Goal: Task Accomplishment & Management: Manage account settings

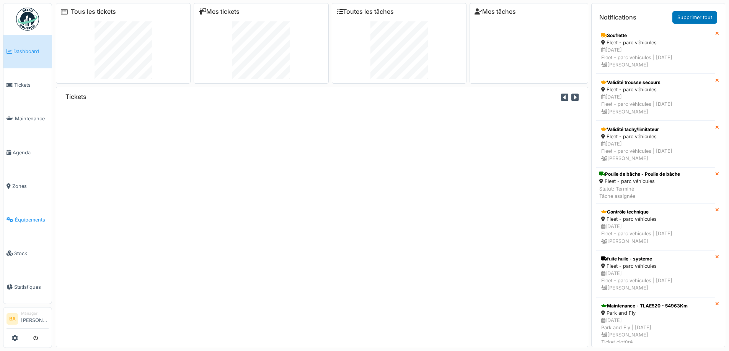
click at [20, 217] on span "Équipements" at bounding box center [32, 219] width 34 height 7
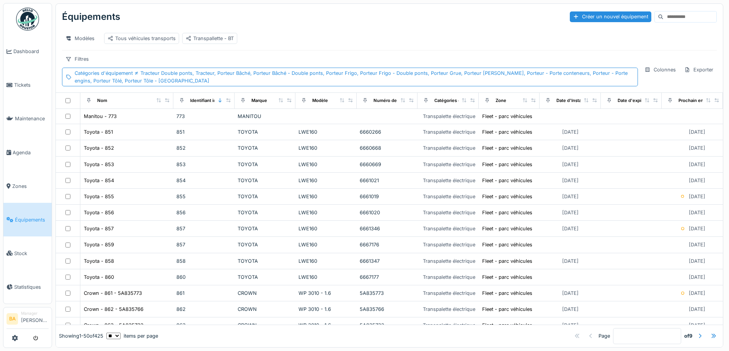
click at [663, 17] on input at bounding box center [689, 16] width 53 height 11
type input "****"
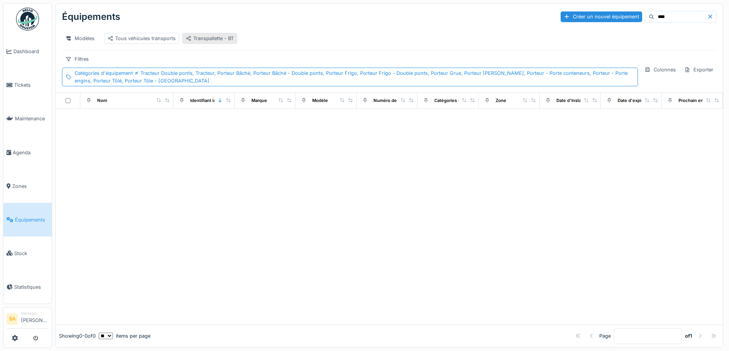
click at [208, 36] on div "Transpallette - BT" at bounding box center [209, 38] width 48 height 7
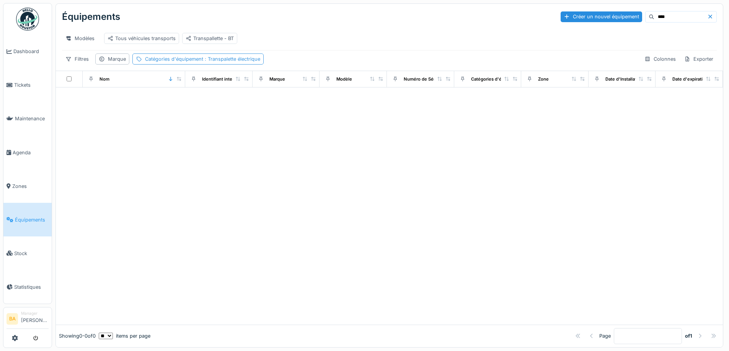
click at [182, 63] on div "Catégories d'équipement : Transpalette électrique" at bounding box center [202, 58] width 115 height 7
click at [205, 100] on icon at bounding box center [205, 101] width 4 height 4
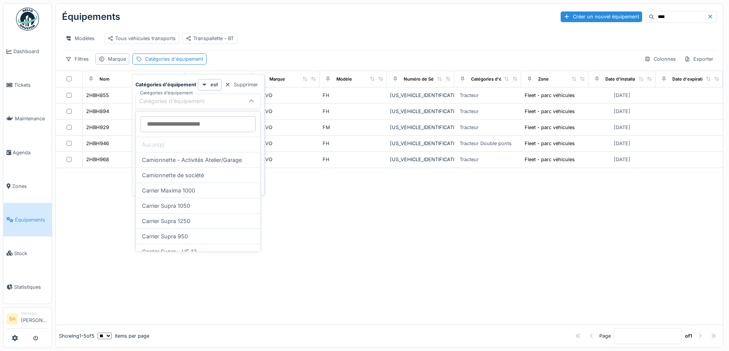
click at [325, 50] on div "Modèles Tous véhicules transports Transpallette - BT" at bounding box center [389, 38] width 654 height 23
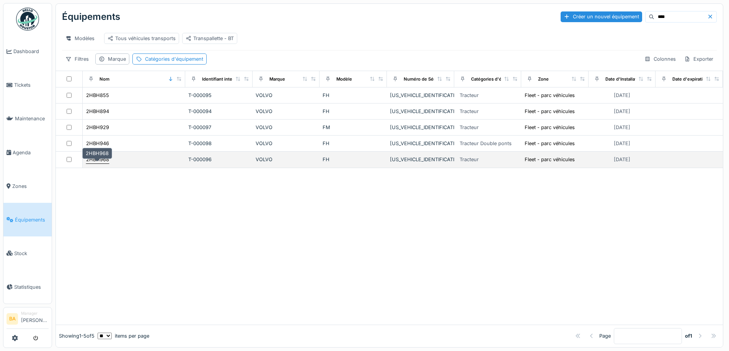
click at [98, 163] on div "2HBH968" at bounding box center [97, 159] width 23 height 7
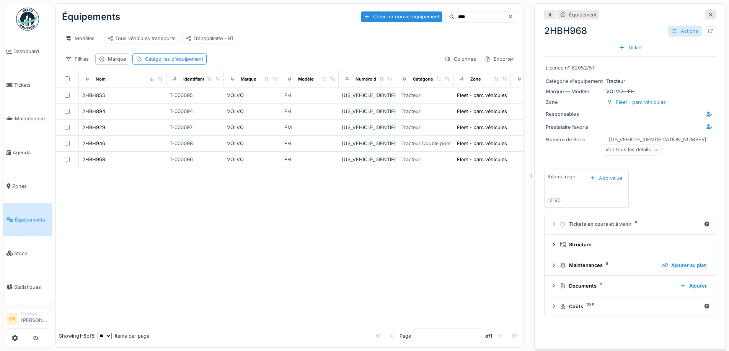
click at [675, 32] on div "Actions" at bounding box center [685, 31] width 34 height 11
click at [672, 48] on div "Modifier" at bounding box center [684, 47] width 51 height 11
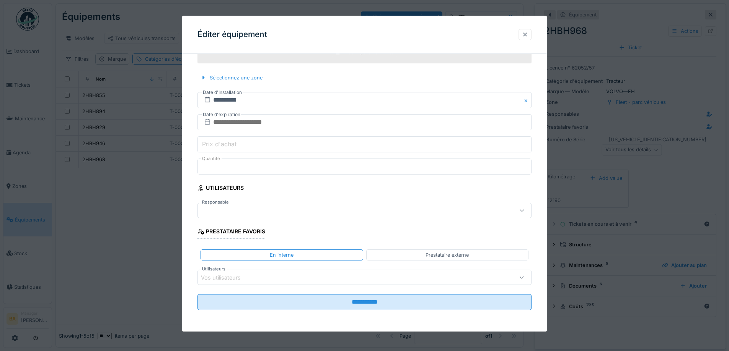
scroll to position [6, 0]
click at [214, 214] on div at bounding box center [345, 211] width 288 height 8
type input "*"
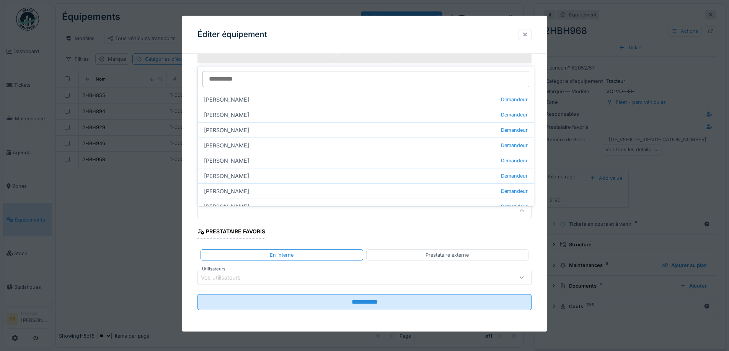
click at [181, 183] on div at bounding box center [364, 175] width 729 height 351
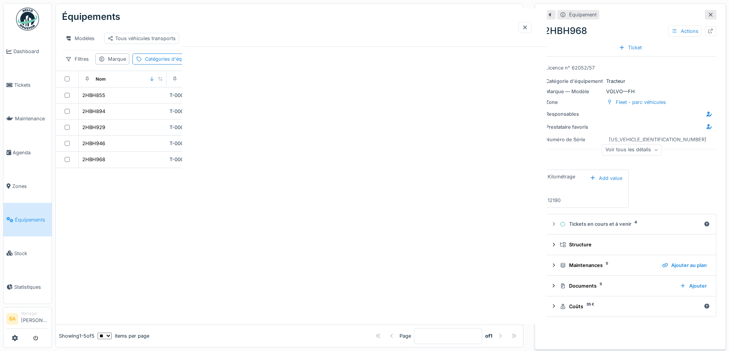
scroll to position [0, 0]
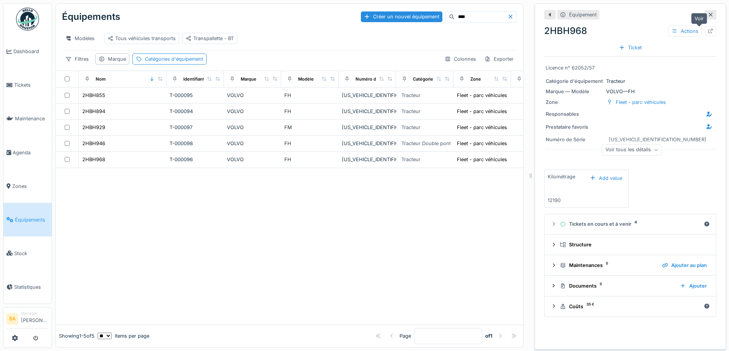
click at [707, 29] on icon at bounding box center [710, 31] width 6 height 5
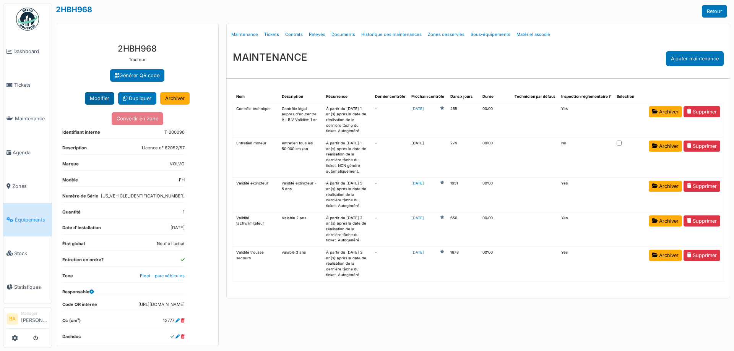
click at [93, 94] on button "Modifier" at bounding box center [99, 98] width 29 height 13
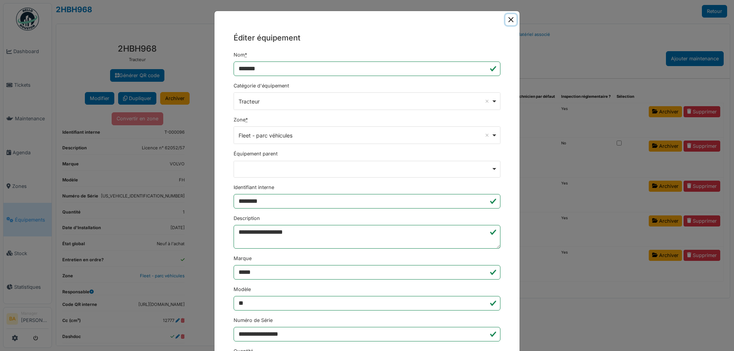
click at [507, 19] on button "Close" at bounding box center [511, 19] width 11 height 11
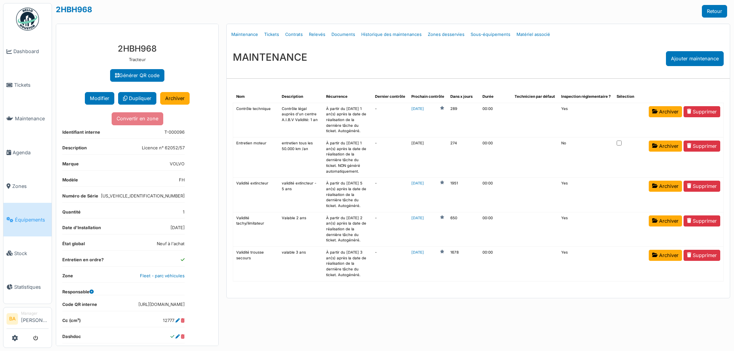
click at [23, 217] on span "Équipements" at bounding box center [32, 219] width 34 height 7
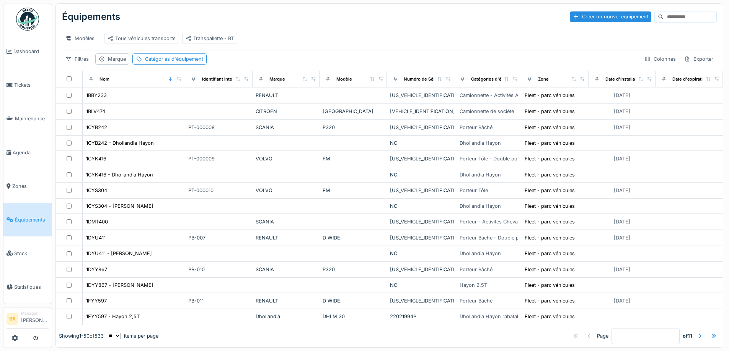
click at [670, 17] on input at bounding box center [689, 16] width 53 height 11
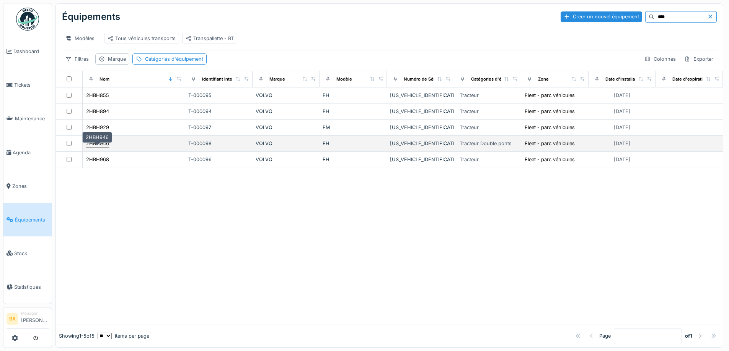
type input "****"
click at [91, 147] on div "2HBH946" at bounding box center [97, 143] width 23 height 7
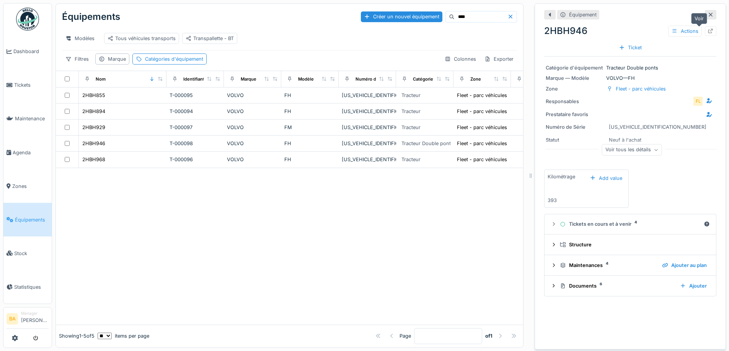
click at [707, 29] on icon at bounding box center [710, 31] width 6 height 5
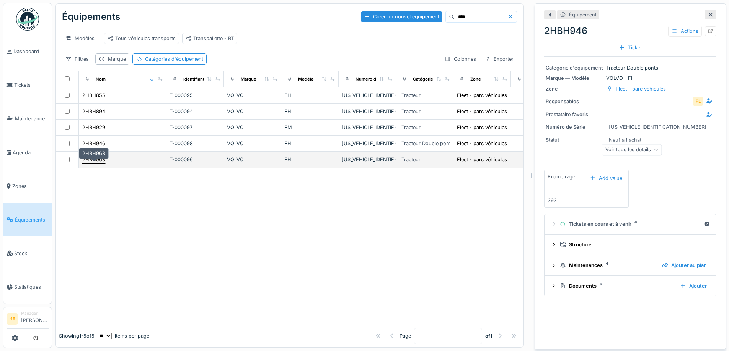
click at [84, 163] on div "2HBH968" at bounding box center [93, 159] width 23 height 7
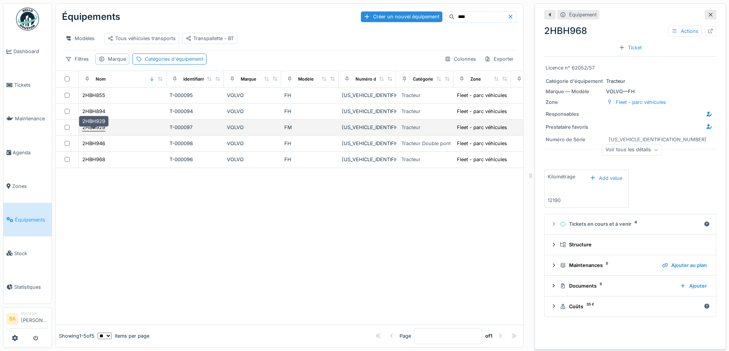
click at [85, 131] on div "2HBH929" at bounding box center [93, 127] width 23 height 7
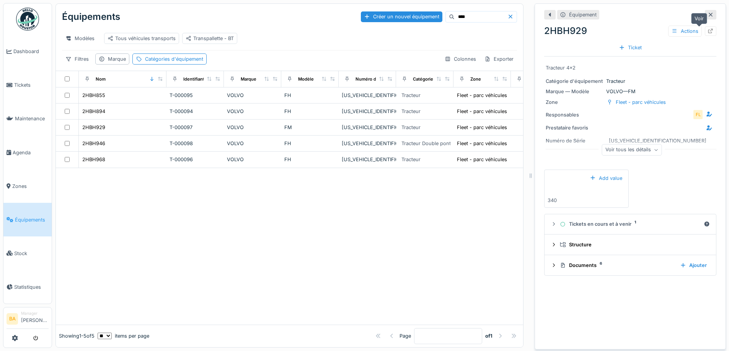
click at [707, 31] on icon at bounding box center [710, 31] width 6 height 5
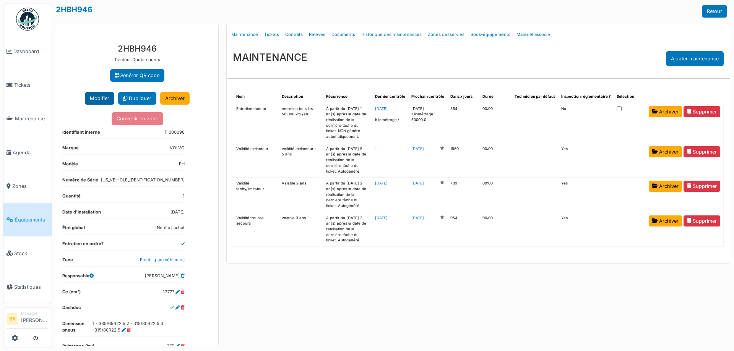
click at [91, 97] on button "Modifier" at bounding box center [99, 98] width 29 height 13
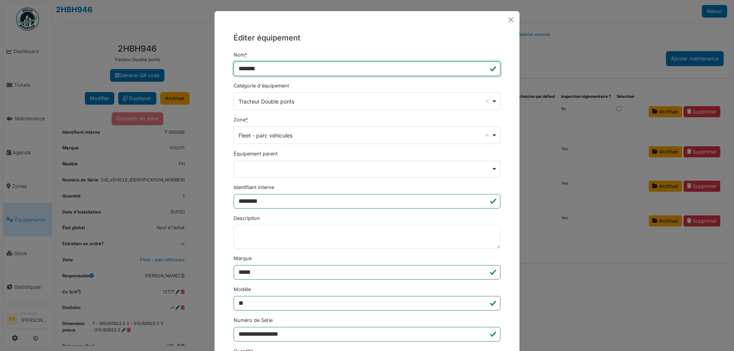
drag, startPoint x: 266, startPoint y: 66, endPoint x: 229, endPoint y: 67, distance: 37.1
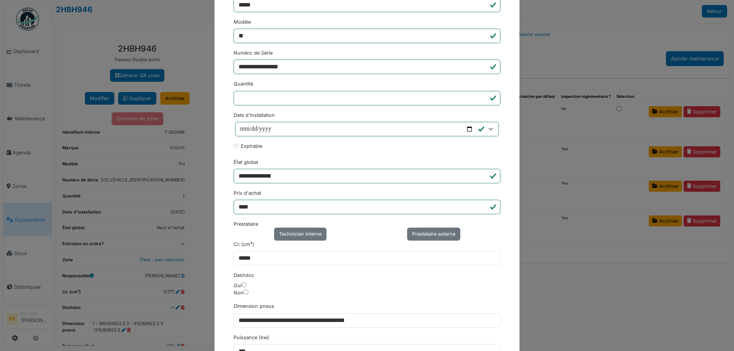
scroll to position [466, 0]
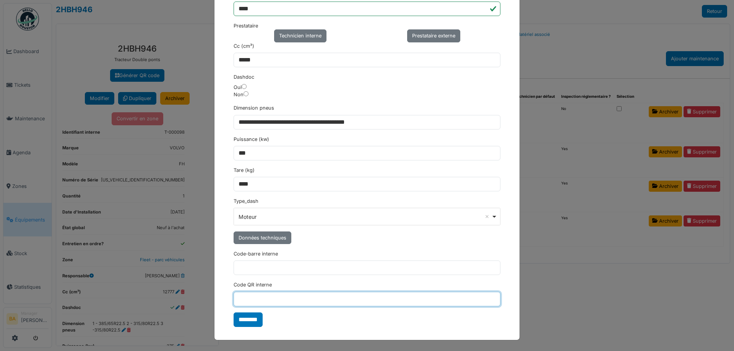
click at [242, 301] on input "Code QR interne" at bounding box center [367, 299] width 267 height 15
paste input "**********"
type input "**********"
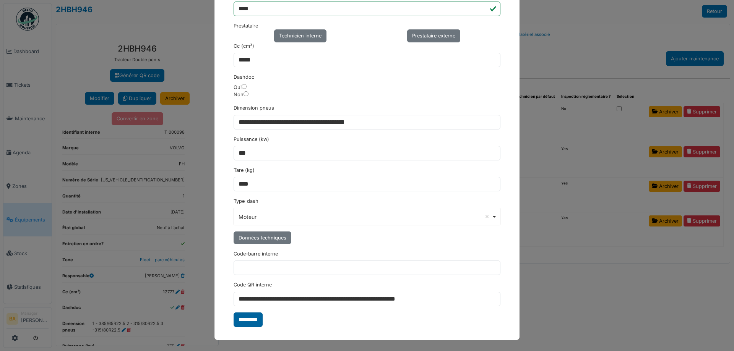
click at [237, 321] on input "********" at bounding box center [248, 320] width 29 height 15
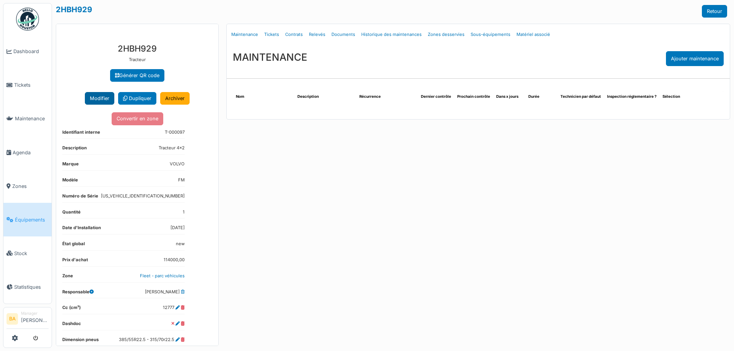
click at [98, 100] on button "Modifier" at bounding box center [99, 98] width 29 height 13
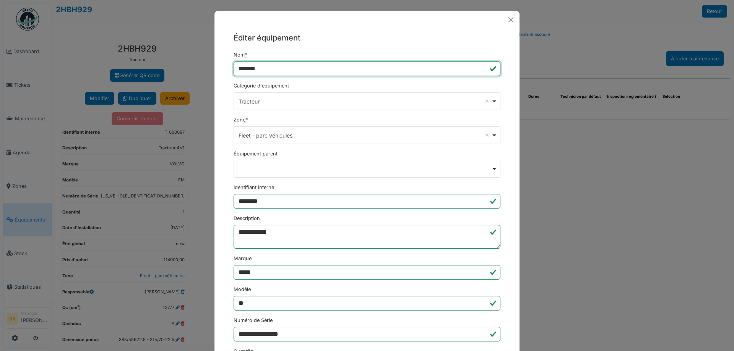
drag, startPoint x: 269, startPoint y: 70, endPoint x: 229, endPoint y: 69, distance: 40.2
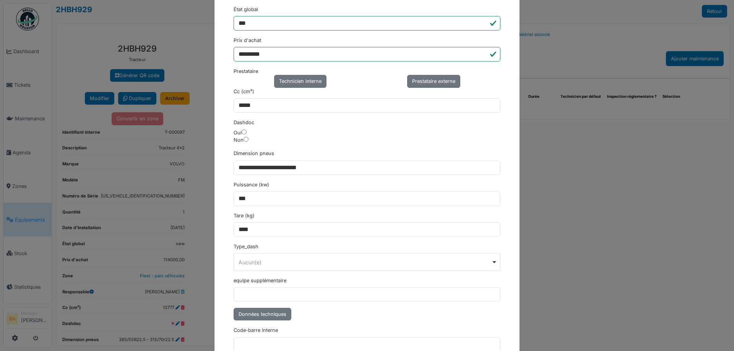
scroll to position [497, 0]
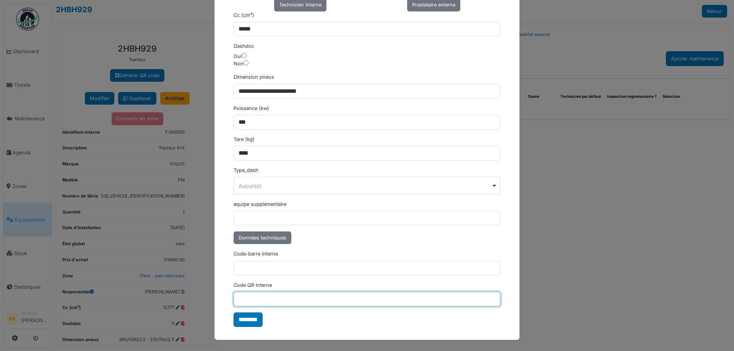
click at [253, 304] on input "Code QR interne" at bounding box center [367, 299] width 267 height 15
paste input "**********"
type input "**********"
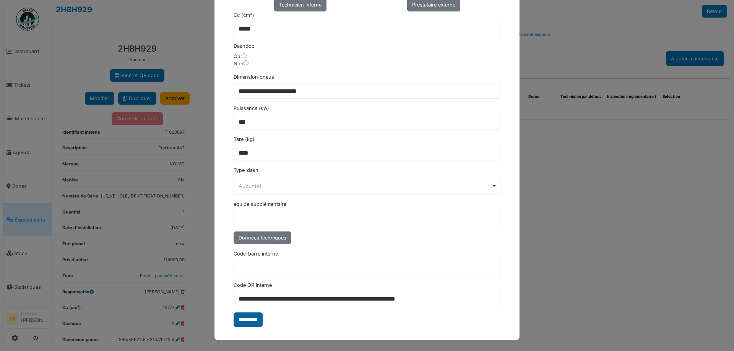
click at [242, 321] on input "********" at bounding box center [248, 320] width 29 height 15
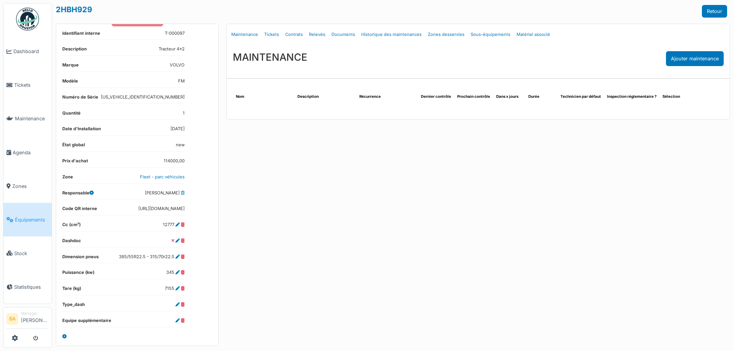
scroll to position [0, 0]
